Goal: Information Seeking & Learning: Find specific page/section

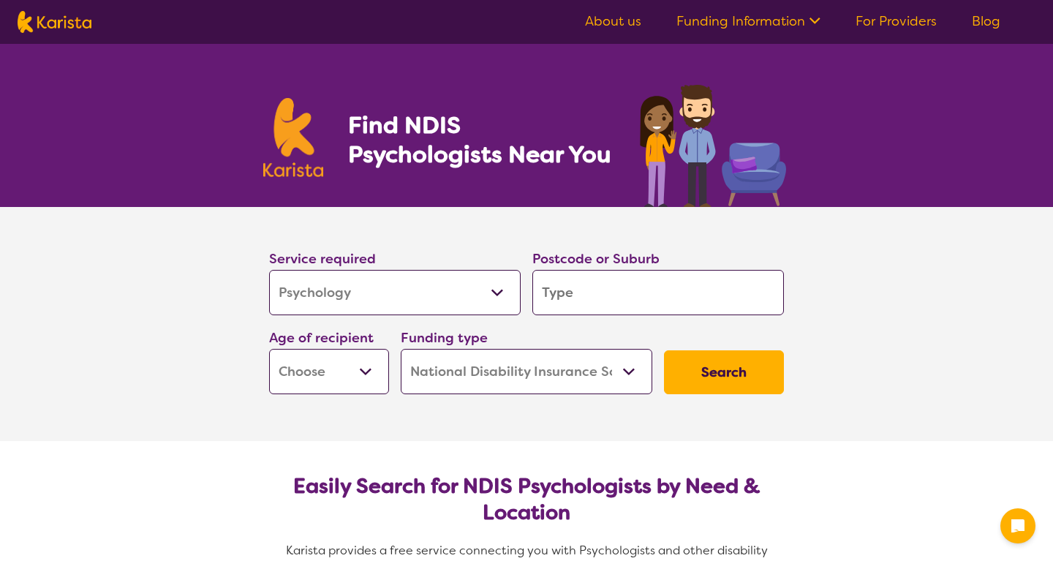
select select "Psychology"
select select "NDIS"
select select "Psychology"
select select "NDIS"
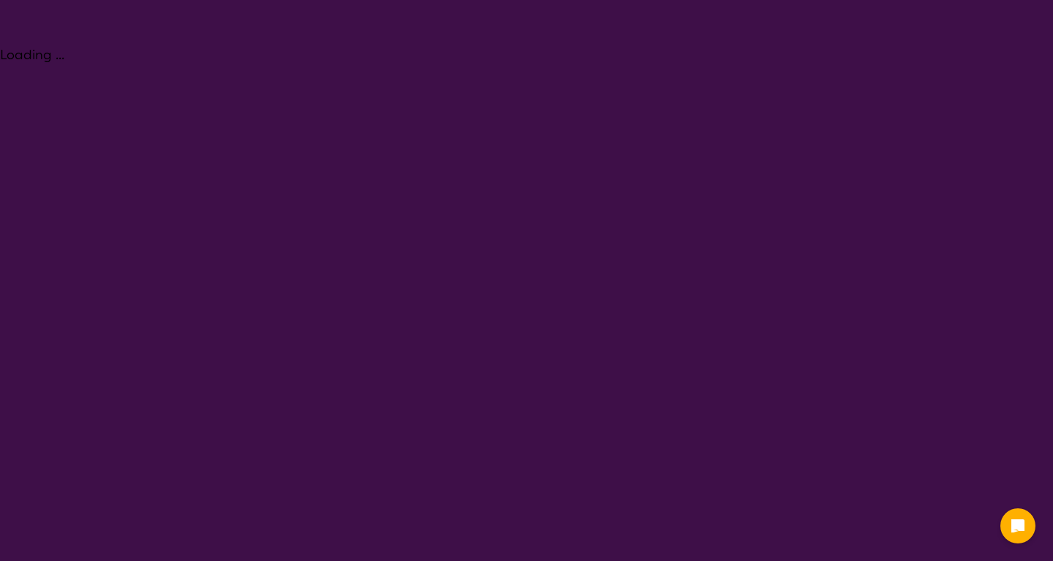
select select "Psychology"
select select "NDIS"
select select "Psychology"
select select "NDIS"
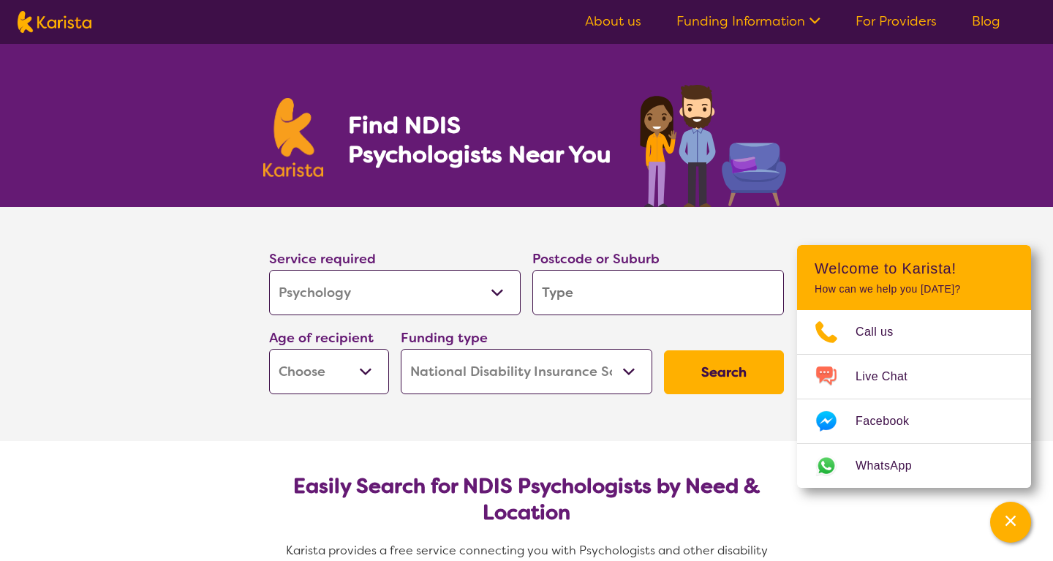
click at [809, 17] on icon at bounding box center [812, 19] width 15 height 15
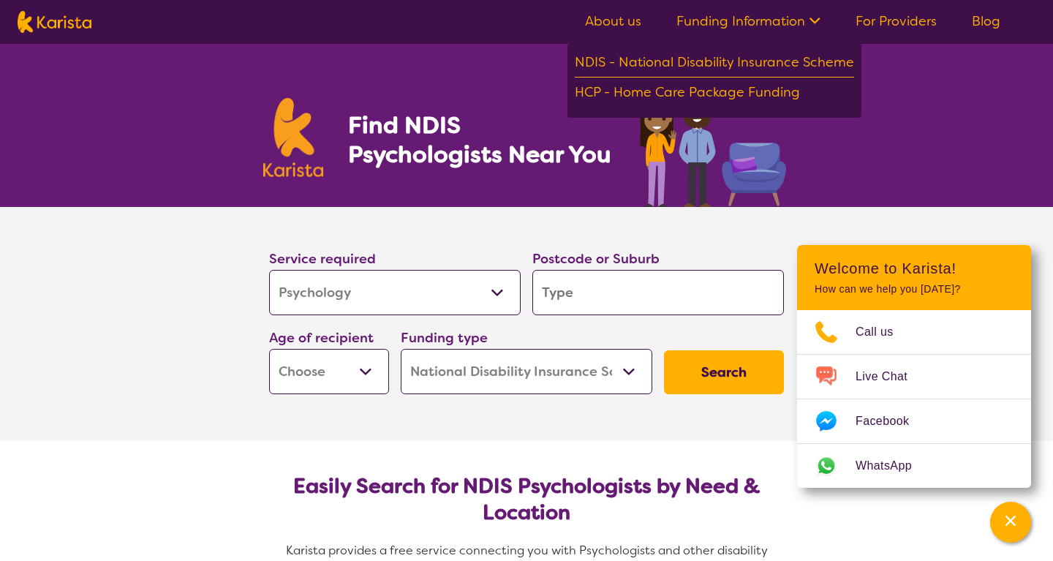
click at [901, 19] on link "For Providers" at bounding box center [895, 21] width 81 height 18
click at [618, 289] on input "search" at bounding box center [657, 292] width 251 height 45
type input "2"
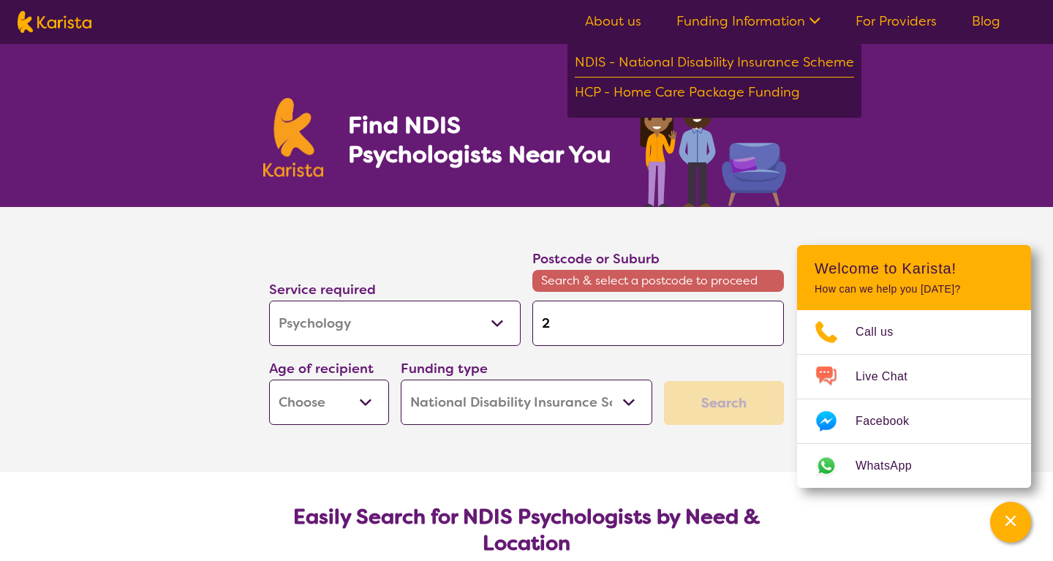
type input "20"
type input "200"
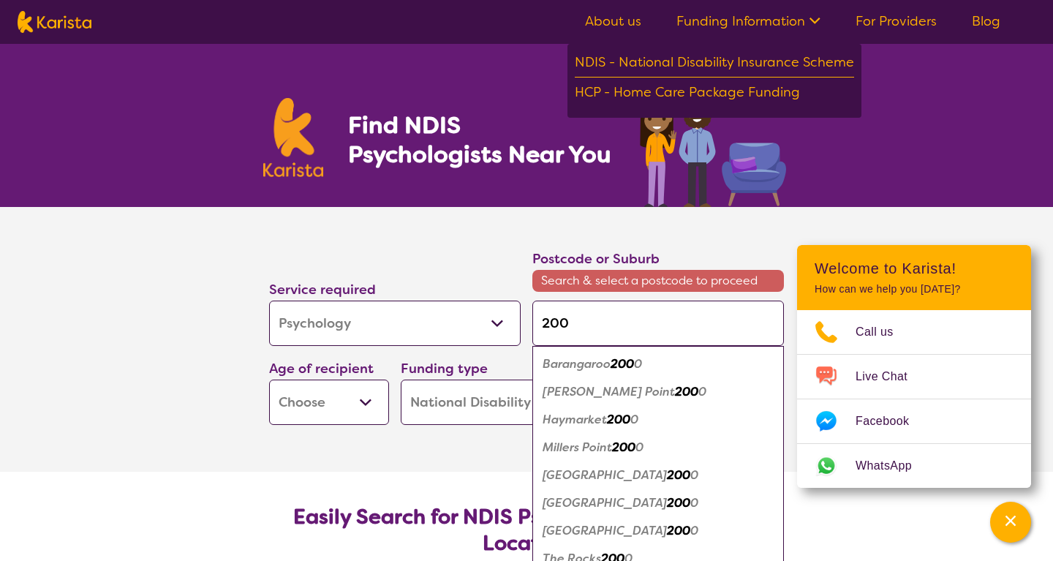
click at [667, 503] on em "200" at bounding box center [678, 502] width 23 height 15
type input "2000"
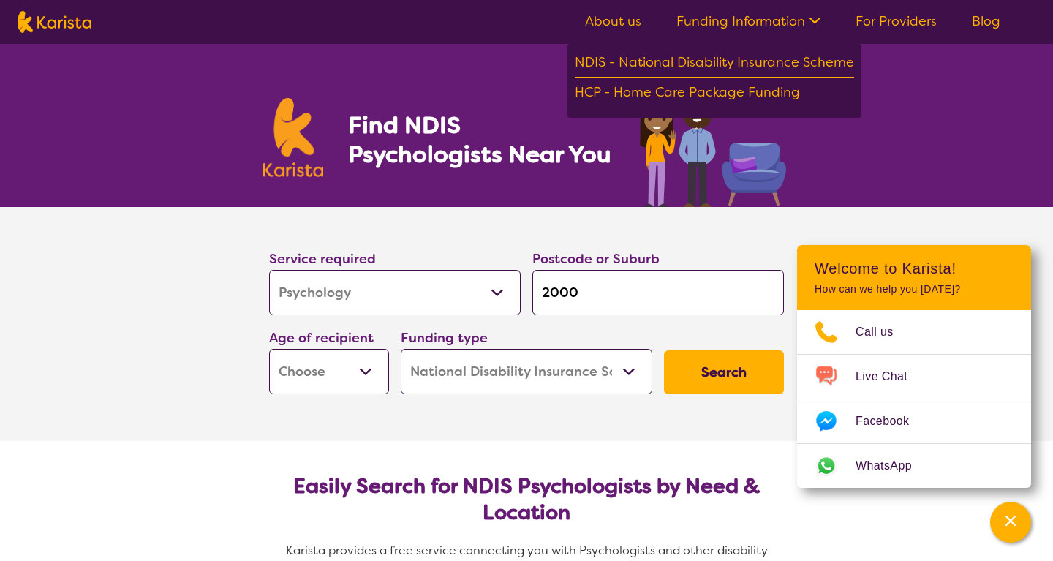
click at [615, 366] on select "Home Care Package (HCP) National Disability Insurance Scheme (NDIS) I don't know" at bounding box center [526, 371] width 251 height 45
click at [334, 381] on select "Early Childhood - 0 to 9 Child - 10 to 11 Adolescent - 12 to 17 Adult - 18 to 6…" at bounding box center [329, 371] width 120 height 45
select select "AD"
click at [749, 366] on button "Search" at bounding box center [724, 372] width 120 height 44
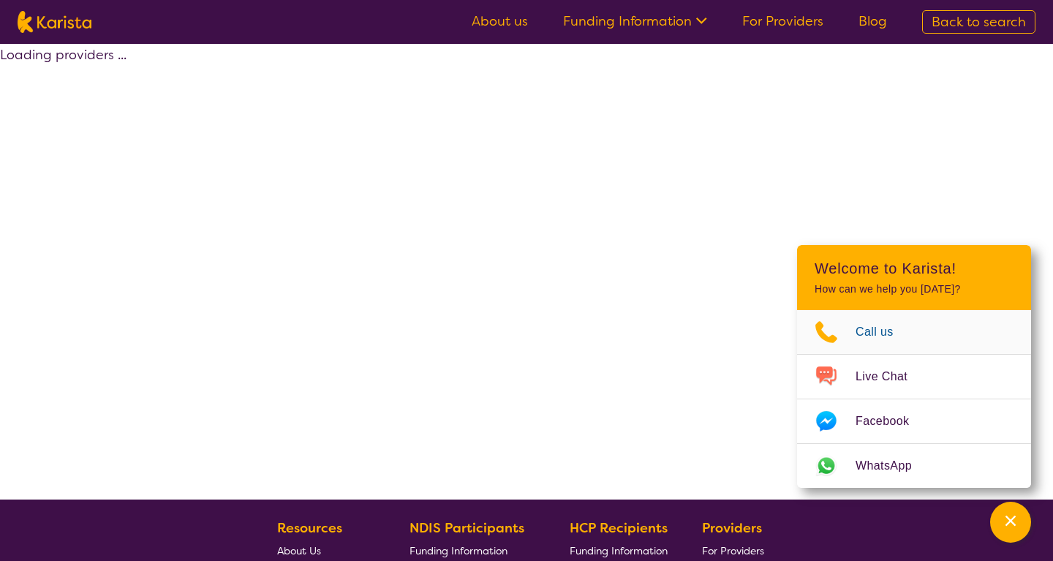
select select "by_score"
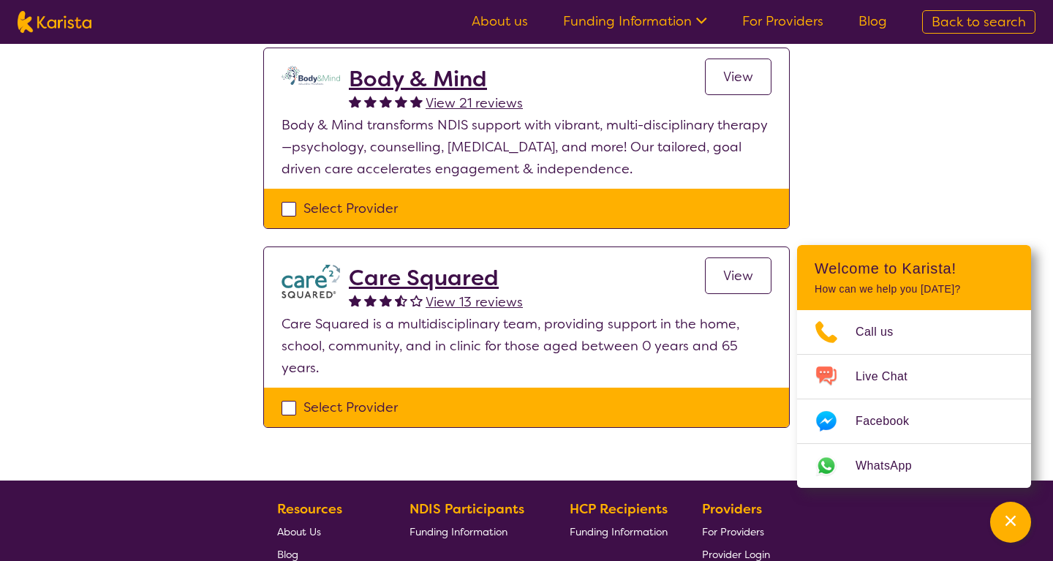
scroll to position [1426, 0]
